Goal: Task Accomplishment & Management: Manage account settings

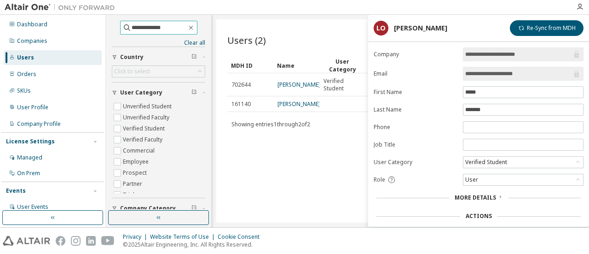
click at [132, 25] on input "**********" at bounding box center [159, 27] width 55 height 9
paste input "**********"
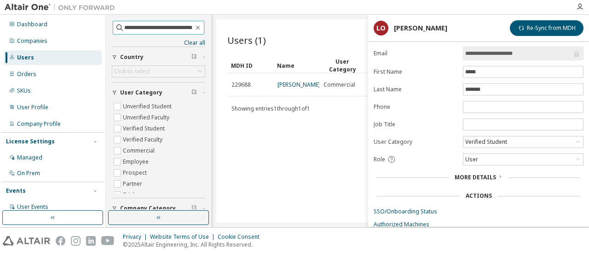
scroll to position [69, 0]
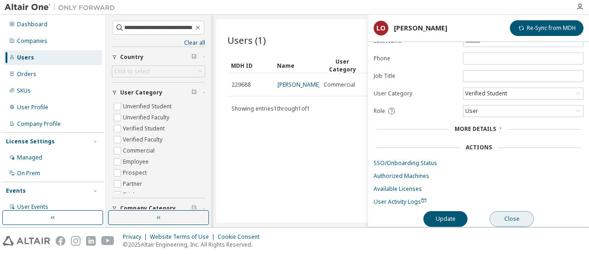
click at [513, 215] on button "Close" at bounding box center [512, 219] width 44 height 16
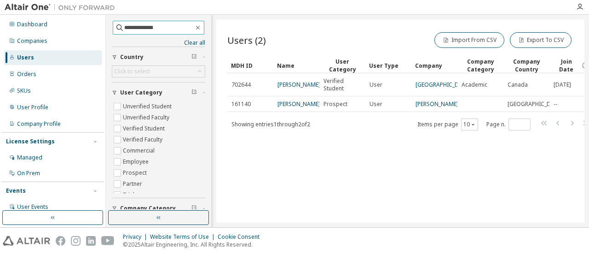
click at [165, 26] on input "**********" at bounding box center [158, 27] width 69 height 9
paste input "**********"
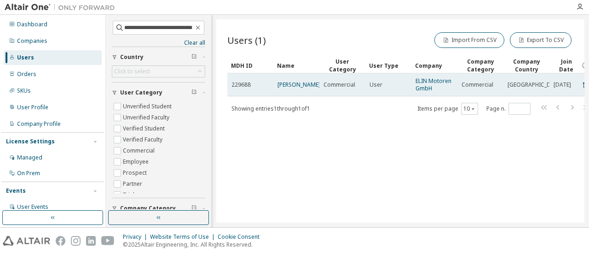
click at [293, 91] on td "[PERSON_NAME]" at bounding box center [296, 84] width 46 height 23
click at [296, 87] on link "[PERSON_NAME]" at bounding box center [298, 85] width 43 height 8
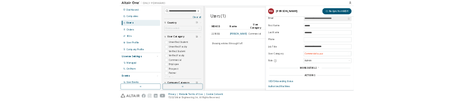
scroll to position [69, 0]
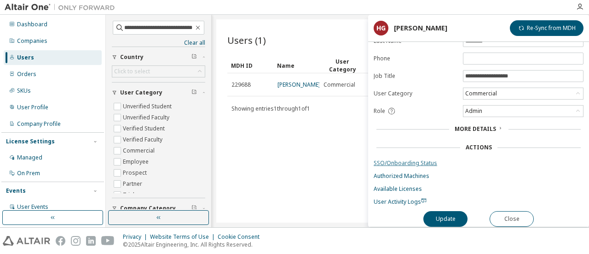
click at [404, 159] on link "SSO/Onboarding Status" at bounding box center [479, 162] width 210 height 7
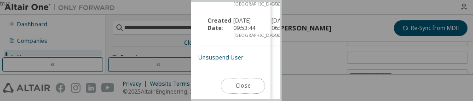
scroll to position [380, 0]
click at [221, 53] on link "Unsuspend User" at bounding box center [220, 57] width 45 height 8
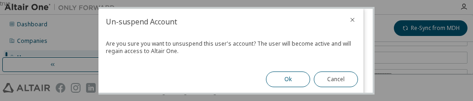
click at [289, 77] on button "Ok" at bounding box center [288, 79] width 44 height 16
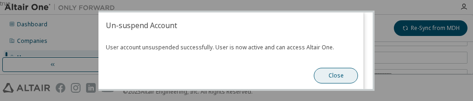
click at [319, 76] on button "Close" at bounding box center [336, 76] width 44 height 16
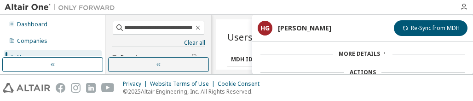
scroll to position [171, 0]
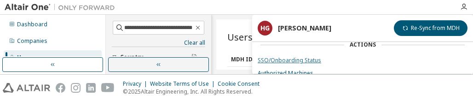
click at [292, 59] on link "SSO/Onboarding Status" at bounding box center [363, 60] width 210 height 7
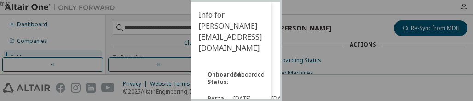
scroll to position [380, 0]
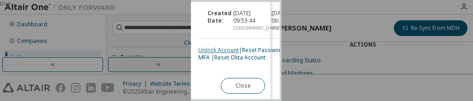
click at [211, 54] on link "Unlock Account" at bounding box center [218, 50] width 40 height 8
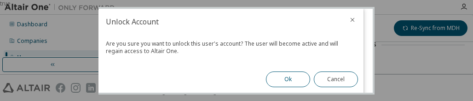
click at [274, 72] on button "Ok" at bounding box center [288, 79] width 44 height 16
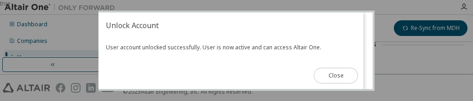
click at [325, 72] on button "Close" at bounding box center [336, 76] width 44 height 16
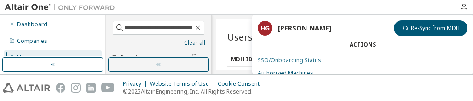
click at [297, 57] on link "SSO/Onboarding Status" at bounding box center [363, 60] width 210 height 7
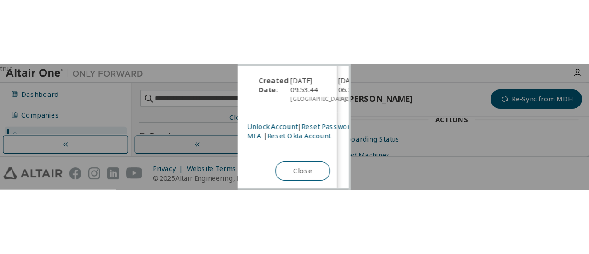
scroll to position [373, 0]
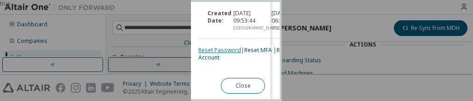
click at [220, 46] on link "Reset Password" at bounding box center [219, 50] width 43 height 8
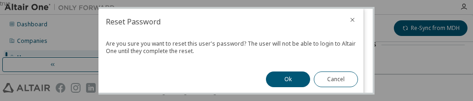
click at [274, 80] on button "Ok" at bounding box center [288, 79] width 44 height 16
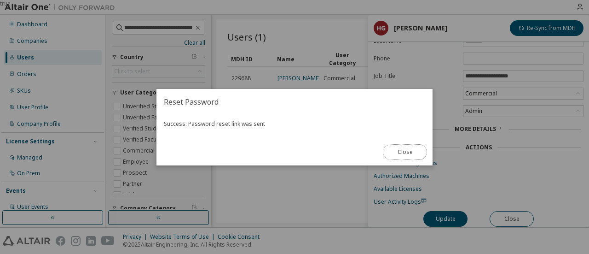
scroll to position [69, 0]
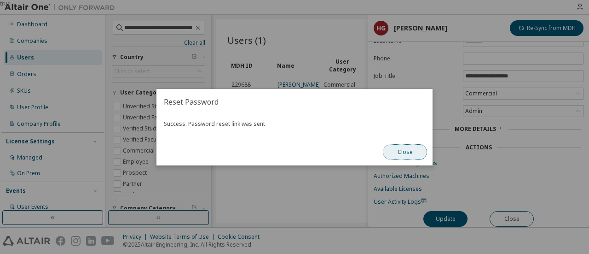
click at [409, 153] on button "Close" at bounding box center [405, 152] width 44 height 16
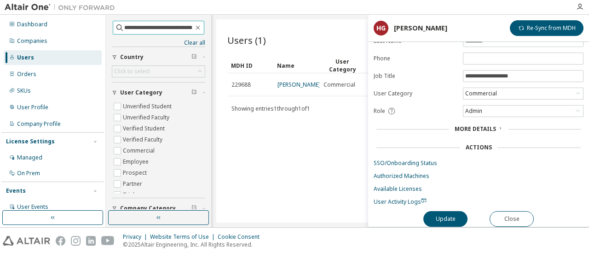
click at [162, 32] on span "**********" at bounding box center [159, 28] width 92 height 14
click at [162, 32] on input "**********" at bounding box center [158, 27] width 69 height 9
paste input "text"
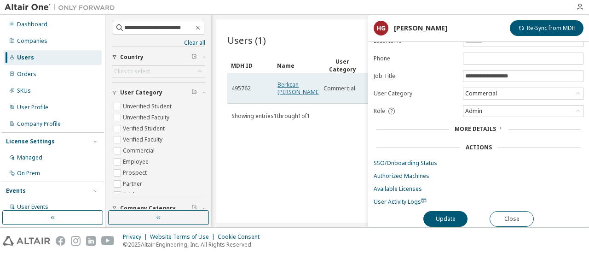
click at [299, 90] on link "Berkcan [PERSON_NAME]" at bounding box center [298, 88] width 43 height 15
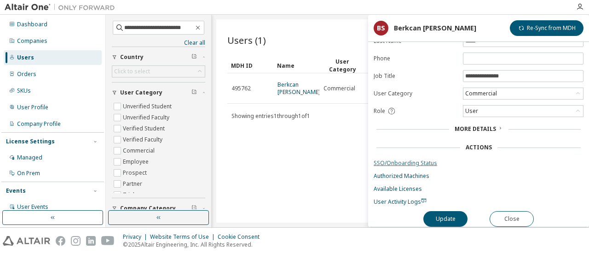
click at [398, 160] on link "SSO/Onboarding Status" at bounding box center [479, 162] width 210 height 7
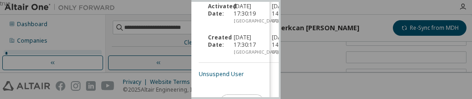
scroll to position [382, 0]
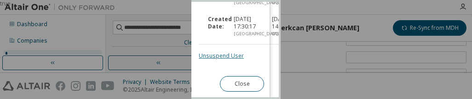
click at [213, 52] on link "Unsuspend User" at bounding box center [221, 56] width 45 height 8
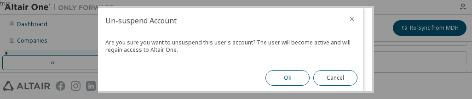
click at [292, 72] on button "Ok" at bounding box center [287, 78] width 44 height 16
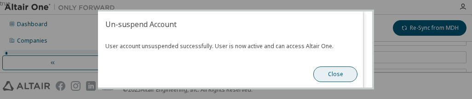
click at [329, 74] on button "Close" at bounding box center [335, 75] width 44 height 16
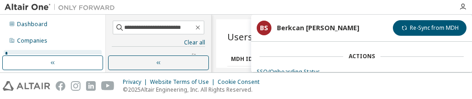
scroll to position [168, 0]
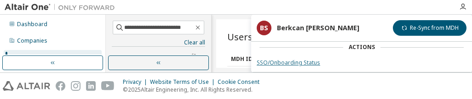
click at [289, 59] on link "SSO/Onboarding Status" at bounding box center [362, 62] width 210 height 7
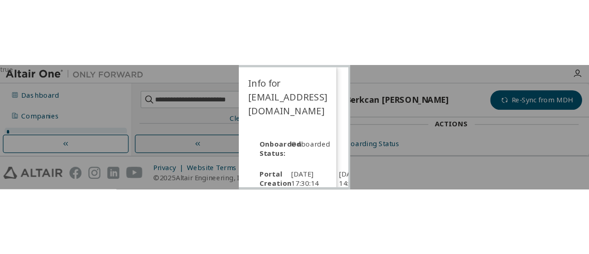
scroll to position [382, 0]
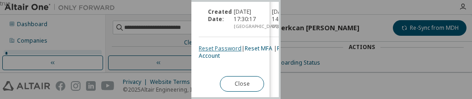
click at [220, 51] on link "Reset Password" at bounding box center [220, 49] width 43 height 8
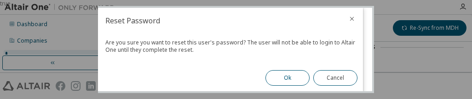
click at [278, 75] on button "Ok" at bounding box center [287, 78] width 44 height 16
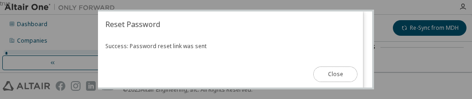
drag, startPoint x: 316, startPoint y: 77, endPoint x: 344, endPoint y: 83, distance: 29.1
click at [316, 77] on button "Close" at bounding box center [335, 75] width 44 height 16
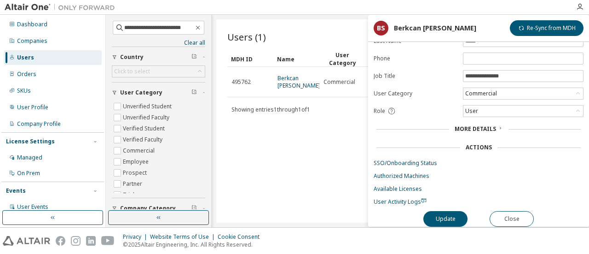
scroll to position [69, 0]
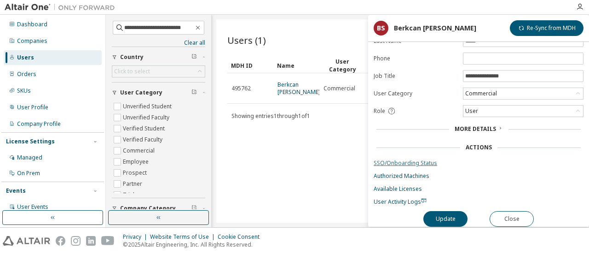
click at [376, 159] on link "SSO/Onboarding Status" at bounding box center [479, 162] width 210 height 7
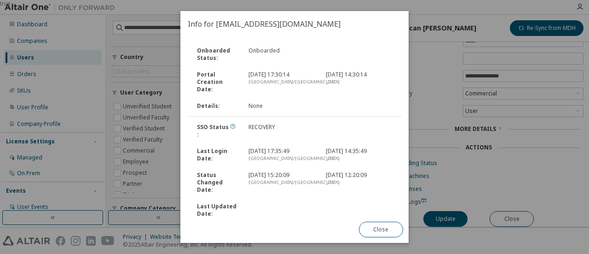
scroll to position [105, 0]
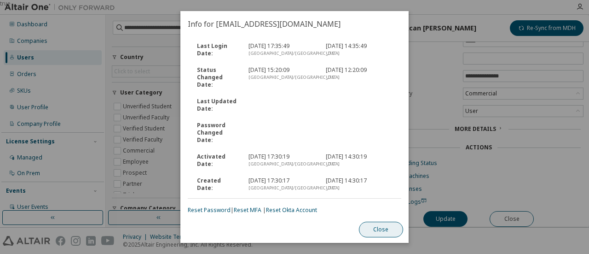
click at [379, 232] on button "Close" at bounding box center [381, 229] width 44 height 16
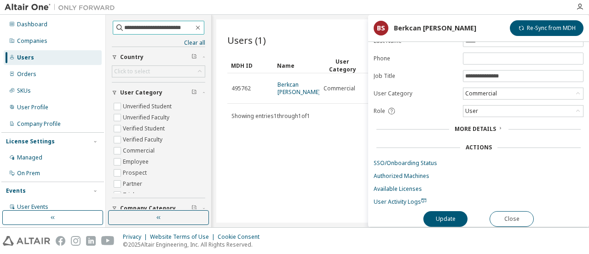
click at [151, 25] on input "**********" at bounding box center [158, 27] width 69 height 9
paste input "*****"
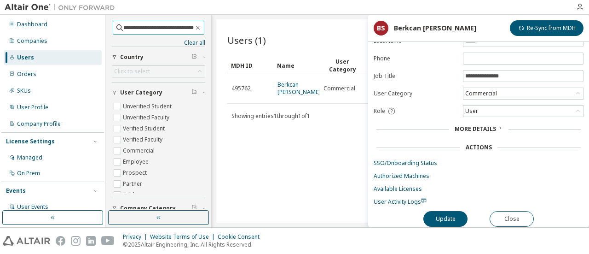
type input "**********"
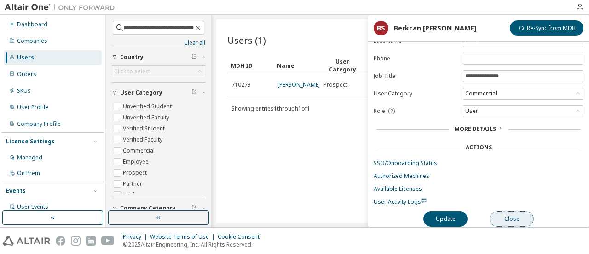
click at [507, 215] on button "Close" at bounding box center [512, 219] width 44 height 16
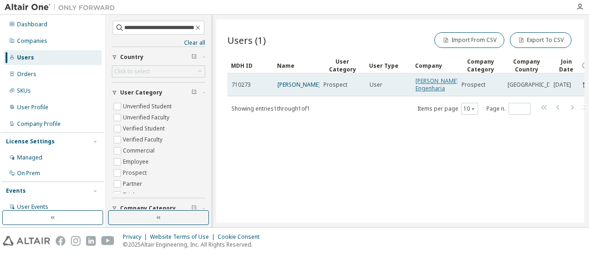
click at [429, 87] on link "[PERSON_NAME] Engenharia" at bounding box center [436, 84] width 43 height 15
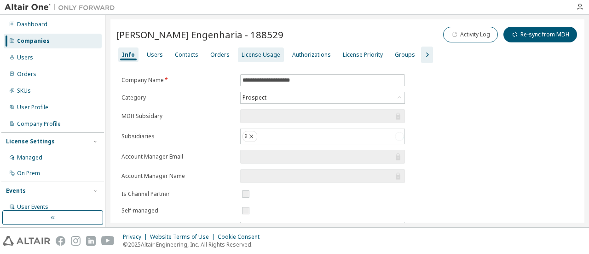
click at [274, 54] on div "License Usage" at bounding box center [261, 54] width 46 height 15
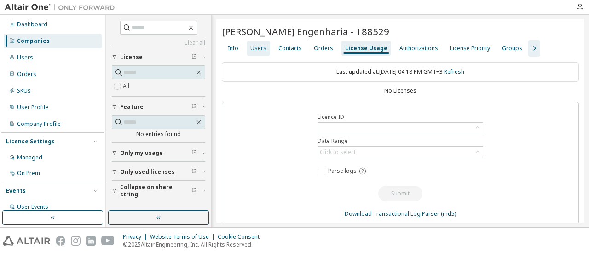
click at [260, 52] on div "Users" at bounding box center [258, 48] width 23 height 15
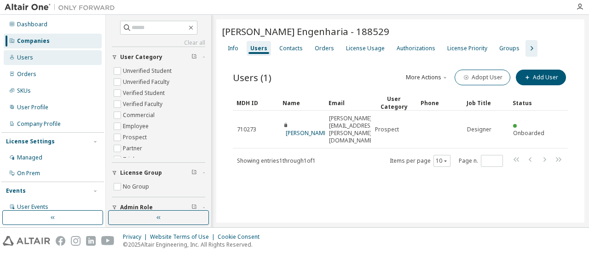
click at [42, 54] on div "Users" at bounding box center [53, 57] width 98 height 15
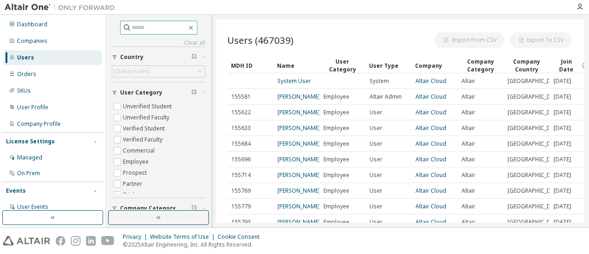
click at [144, 24] on input "text" at bounding box center [159, 27] width 55 height 9
paste input "**********"
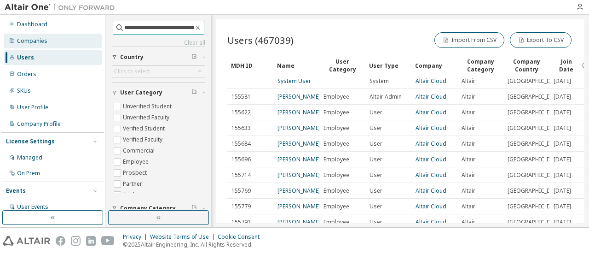
drag, startPoint x: 158, startPoint y: 26, endPoint x: 62, endPoint y: 37, distance: 97.3
click at [62, 37] on div "**********" at bounding box center [294, 121] width 589 height 212
type input "**********"
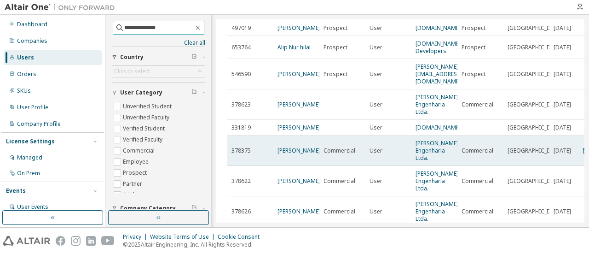
scroll to position [92, 0]
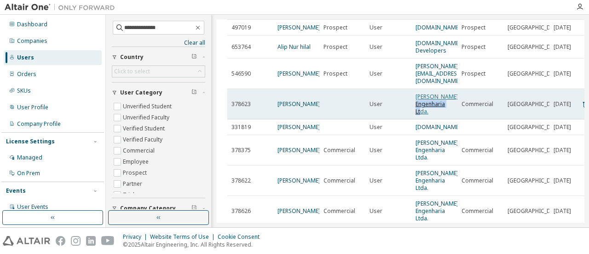
drag, startPoint x: 433, startPoint y: 110, endPoint x: 421, endPoint y: 99, distance: 15.9
click at [421, 99] on span "[PERSON_NAME] Engenharia Ltda." at bounding box center [436, 104] width 43 height 22
click at [421, 97] on link "[PERSON_NAME] Engenharia Ltda." at bounding box center [436, 103] width 43 height 23
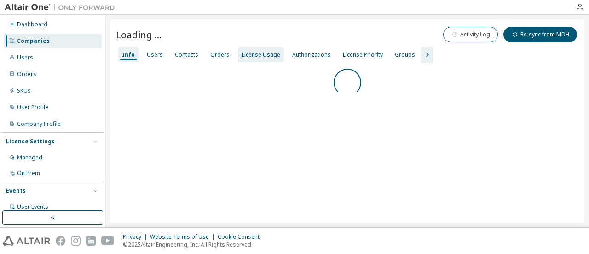
click at [247, 48] on div "License Usage" at bounding box center [261, 54] width 46 height 15
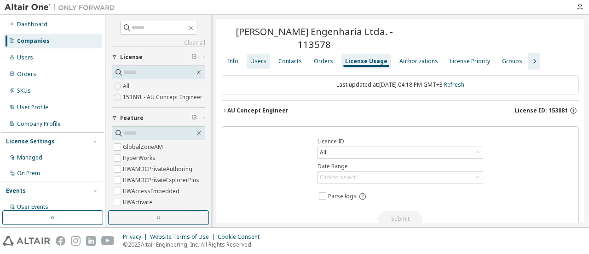
click at [256, 58] on div "Users" at bounding box center [258, 61] width 16 height 7
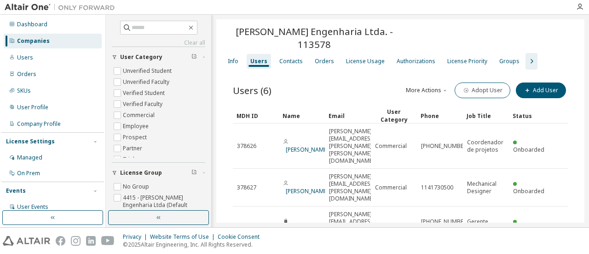
click at [526, 56] on icon "button" at bounding box center [531, 61] width 11 height 11
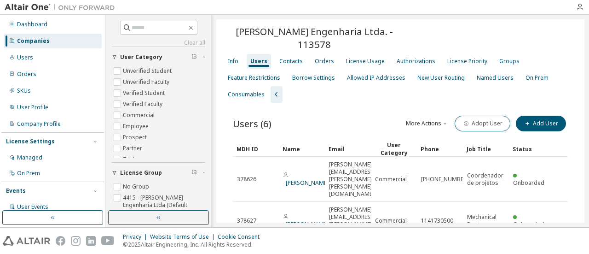
click at [231, 54] on div "Info" at bounding box center [233, 61] width 18 height 15
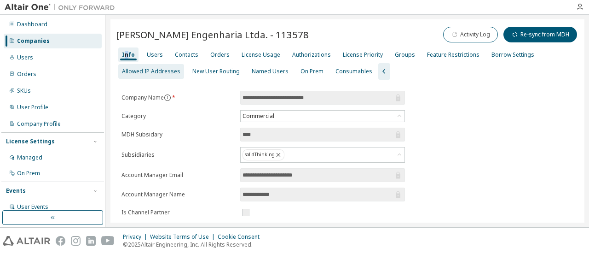
drag, startPoint x: 157, startPoint y: 55, endPoint x: 174, endPoint y: 60, distance: 17.3
click at [157, 55] on div "Users" at bounding box center [155, 54] width 16 height 7
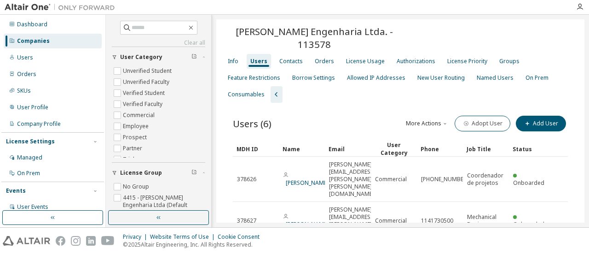
click at [475, 115] on button "Adopt User" at bounding box center [483, 123] width 56 height 16
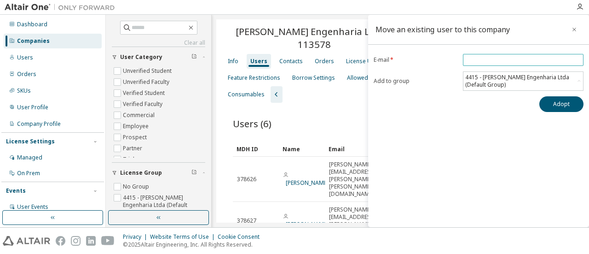
click at [470, 62] on input "email" at bounding box center [523, 59] width 116 height 7
paste input "**********"
drag, startPoint x: 477, startPoint y: 58, endPoint x: 419, endPoint y: 64, distance: 57.8
click at [419, 64] on form "**********" at bounding box center [479, 72] width 210 height 37
type input "**********"
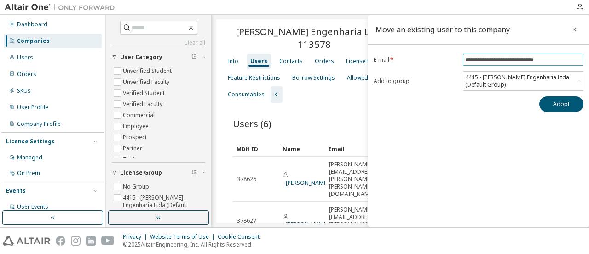
click at [539, 96] on button "Adopt" at bounding box center [561, 104] width 44 height 16
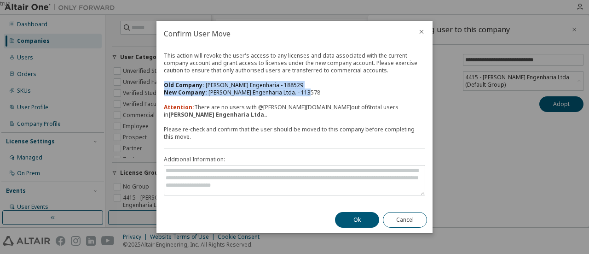
drag, startPoint x: 308, startPoint y: 93, endPoint x: 161, endPoint y: 86, distance: 146.9
click at [161, 86] on div "This action will revoke the user's access to any licenses and data associated w…" at bounding box center [294, 126] width 276 height 160
copy div "Old Company: [PERSON_NAME] Engenharia - 188529 New Company: [PERSON_NAME] Engen…"
click at [357, 220] on button "Ok" at bounding box center [357, 220] width 44 height 16
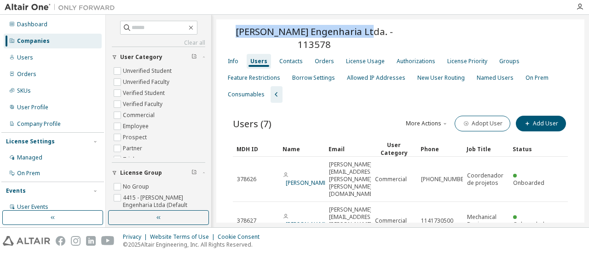
drag, startPoint x: 343, startPoint y: 34, endPoint x: 220, endPoint y: 34, distance: 122.8
click at [220, 34] on div "[PERSON_NAME] Engenharia Ltda. - 113578 Clear Load Save Save As Field Operator …" at bounding box center [400, 251] width 368 height 464
copy span "[PERSON_NAME] Engenharia Ltda."
